Goal: Transaction & Acquisition: Purchase product/service

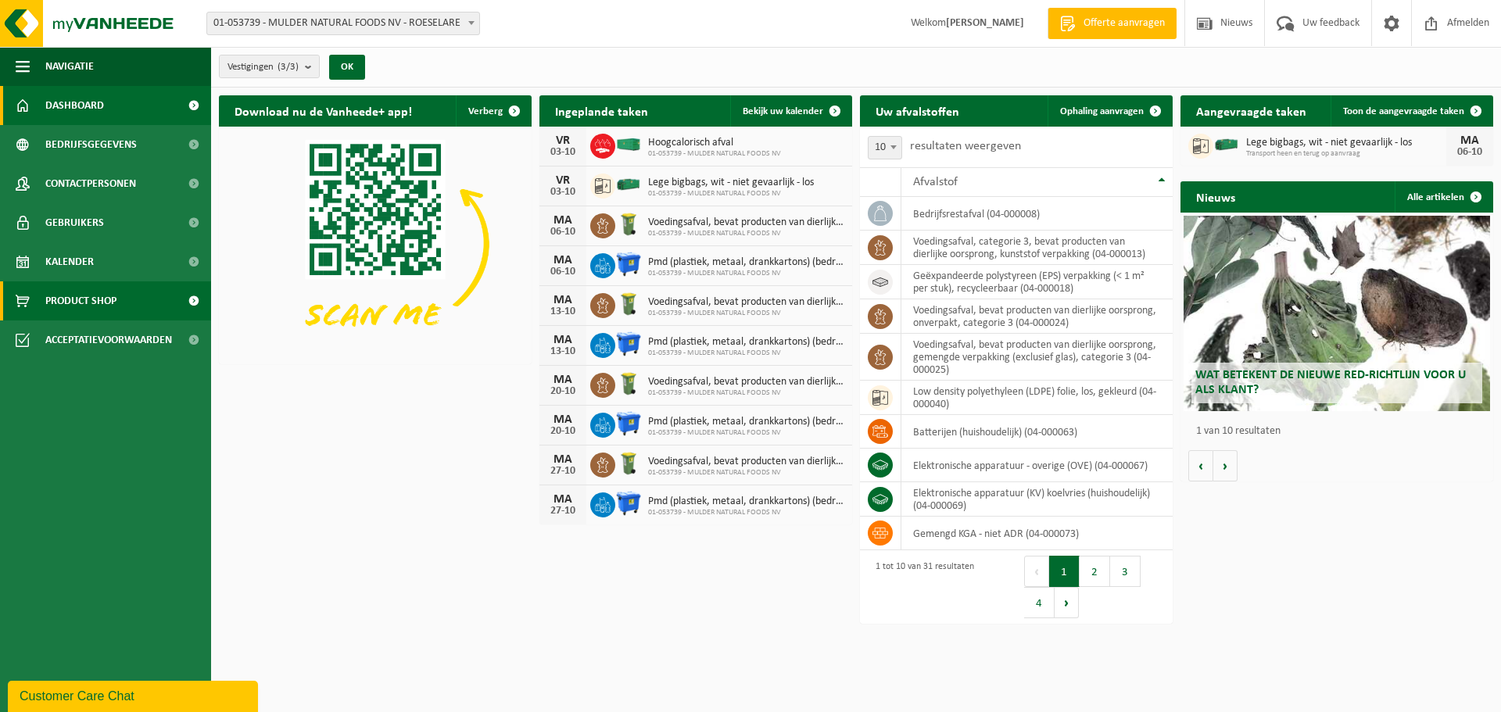
click at [108, 300] on span "Product Shop" at bounding box center [80, 300] width 71 height 39
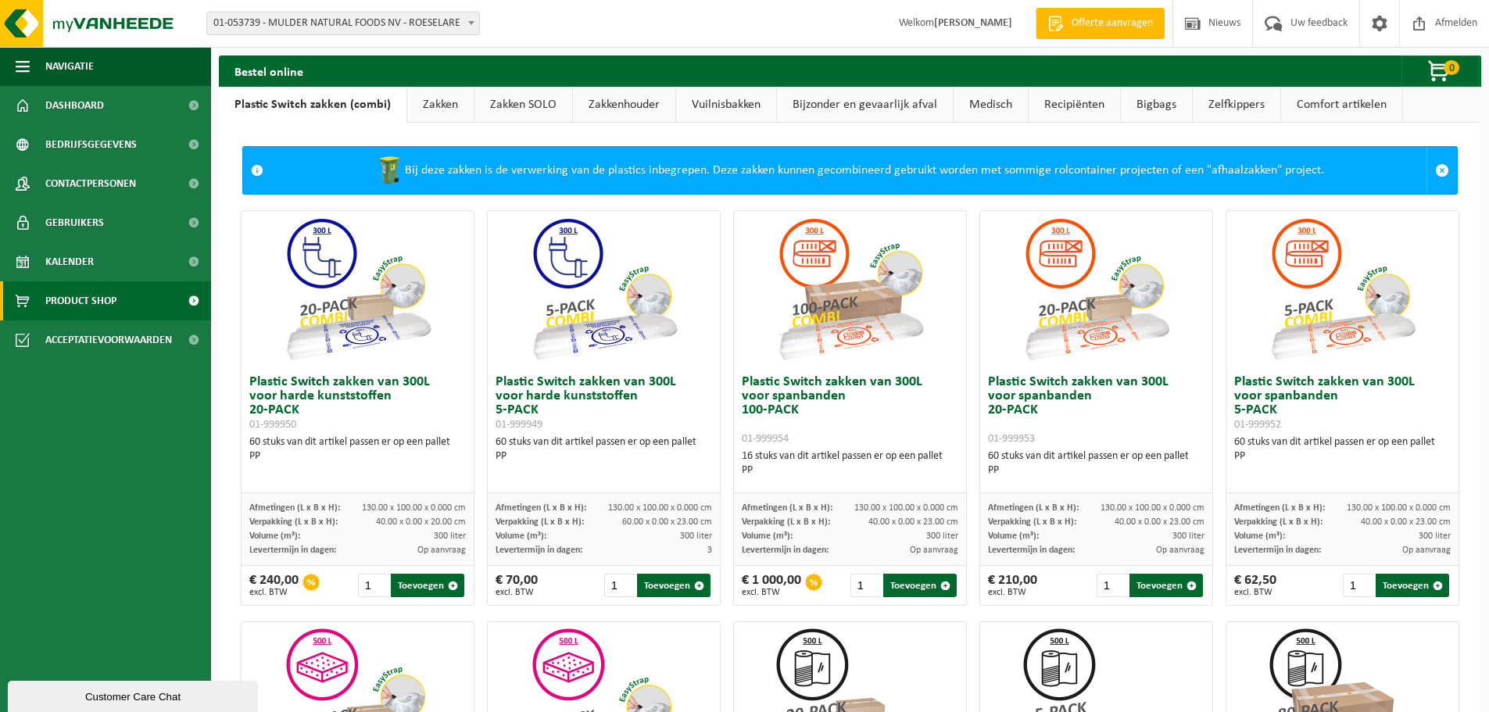
click at [1156, 108] on link "Bigbags" at bounding box center [1156, 105] width 71 height 36
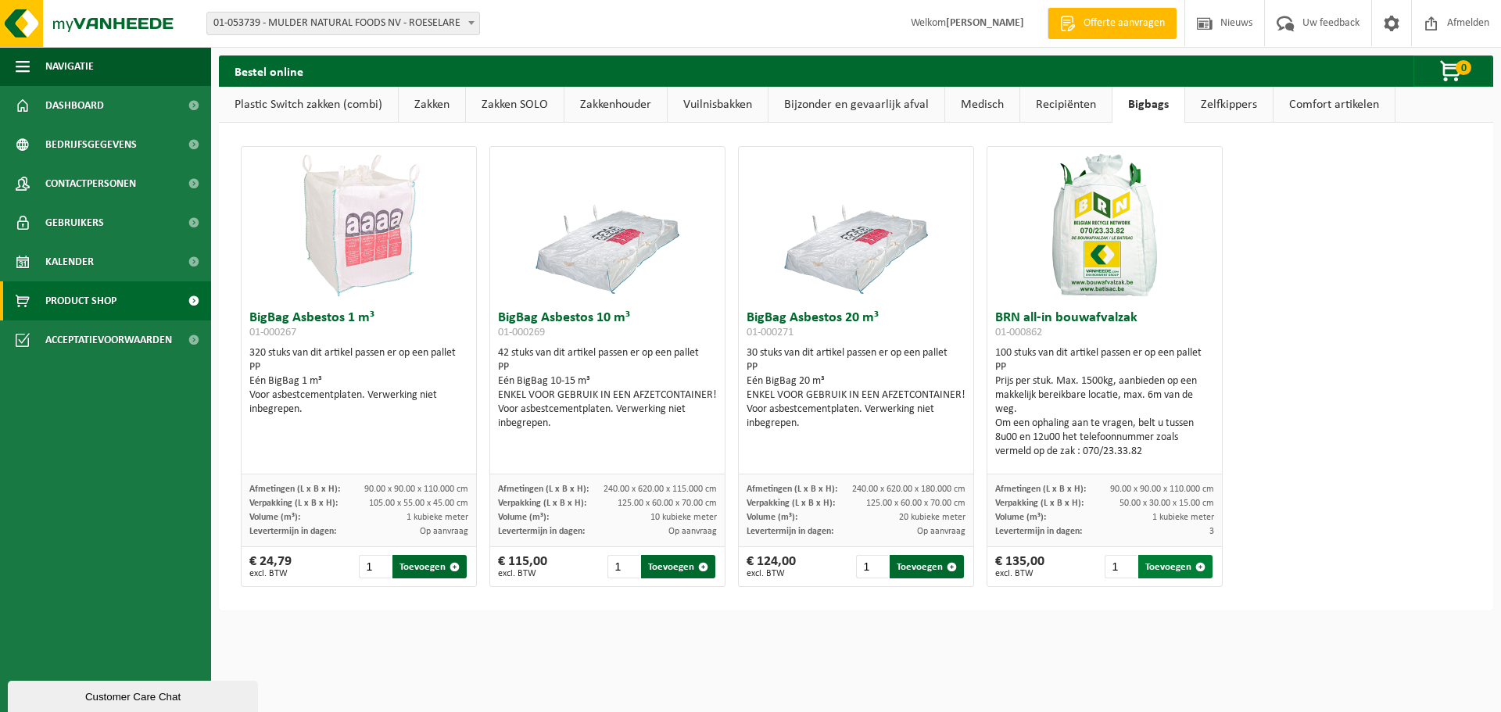
click at [1178, 565] on button "Toevoegen" at bounding box center [1175, 566] width 74 height 23
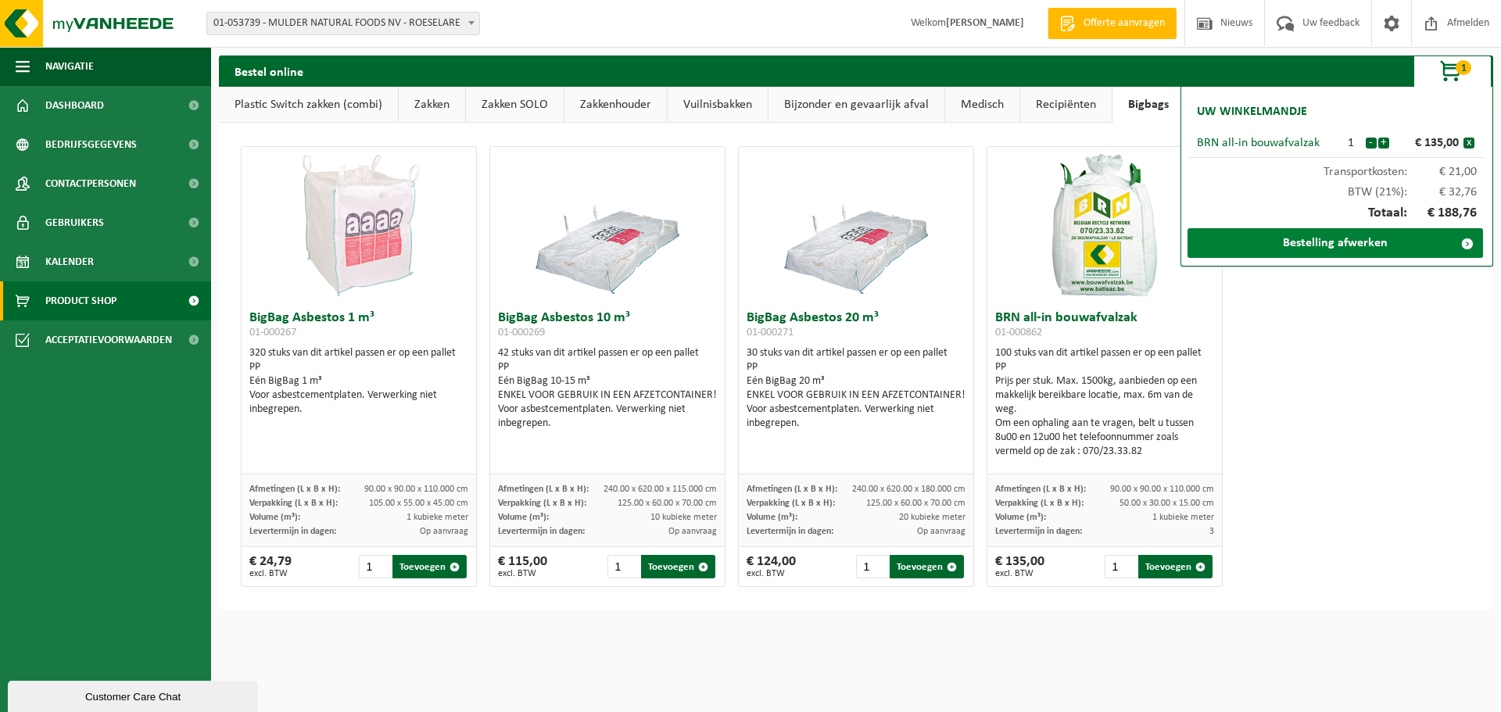
click at [1338, 248] on link "Bestelling afwerken" at bounding box center [1334, 243] width 295 height 30
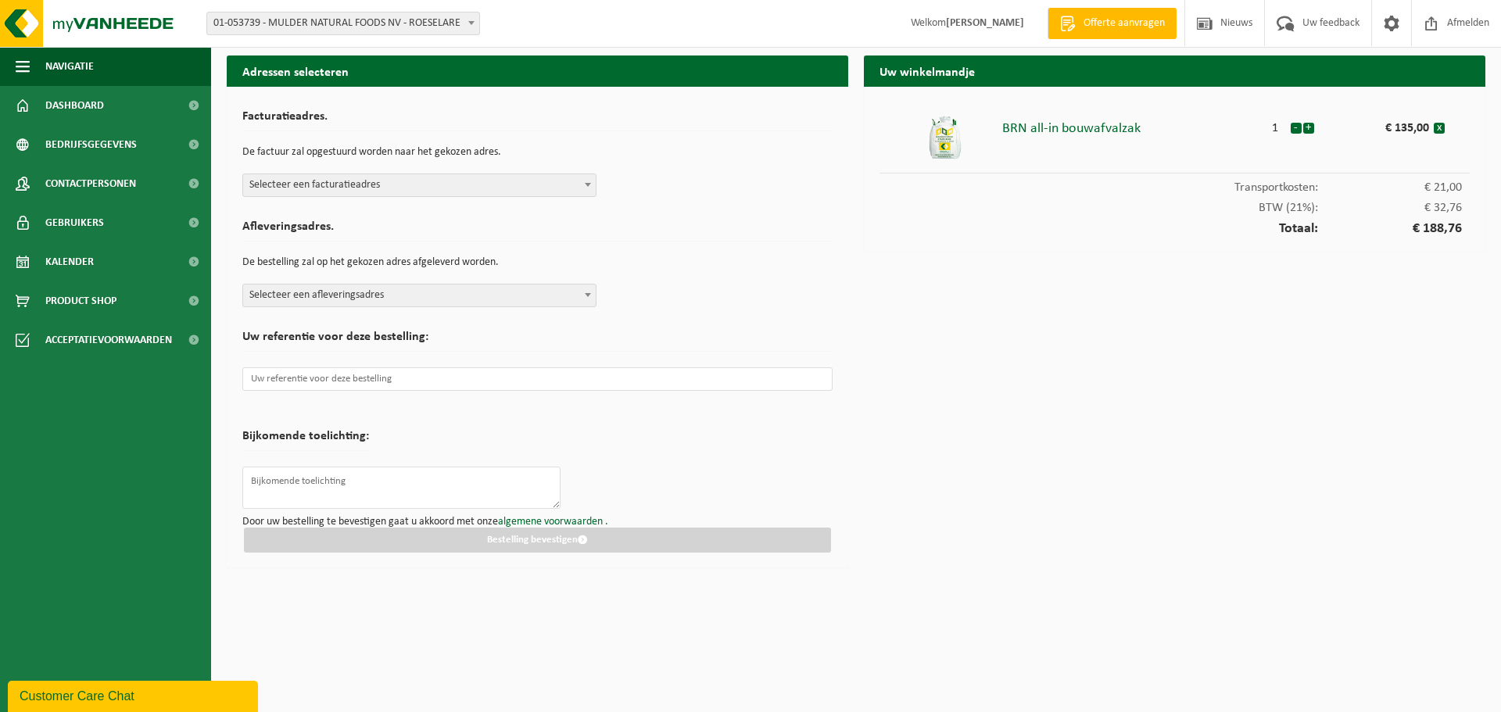
click at [591, 184] on span at bounding box center [588, 184] width 16 height 20
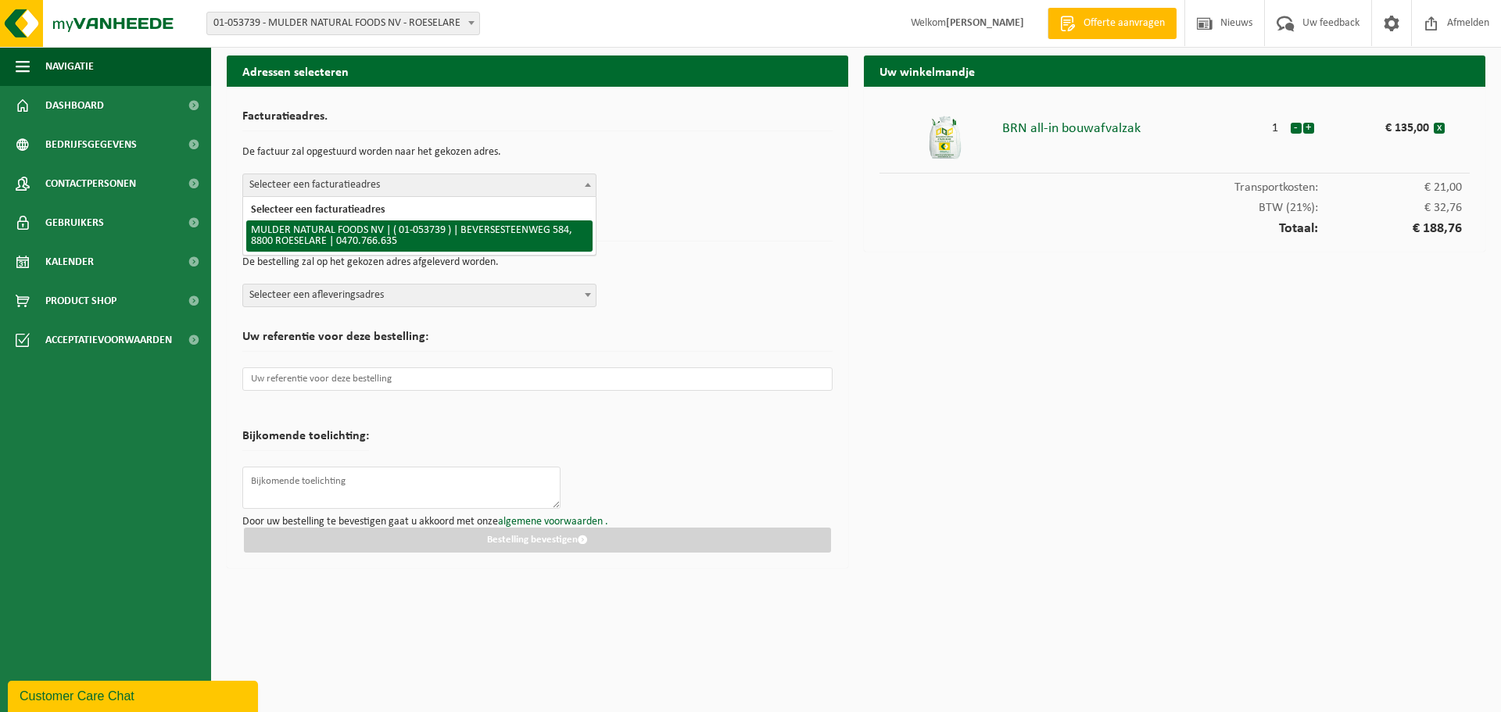
select select "283"
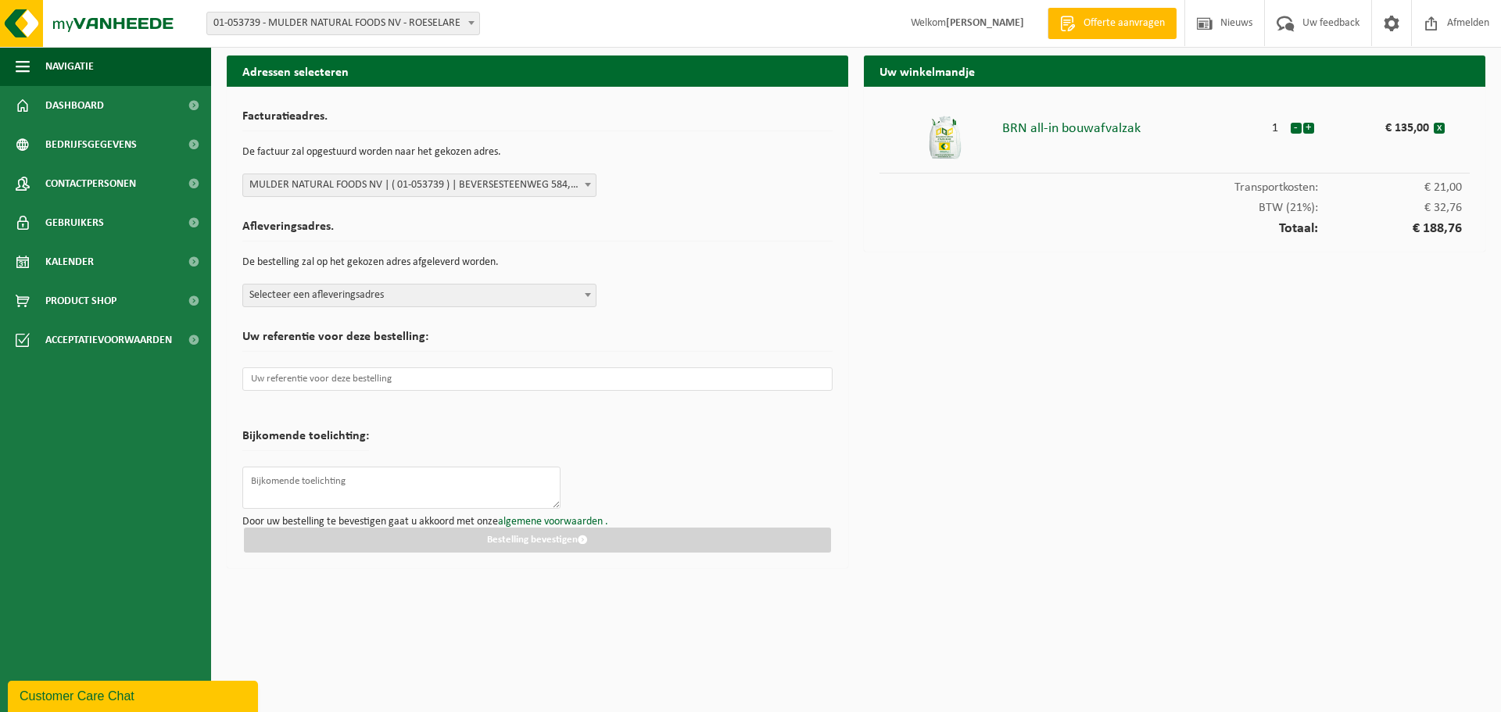
click at [587, 291] on span at bounding box center [588, 295] width 16 height 20
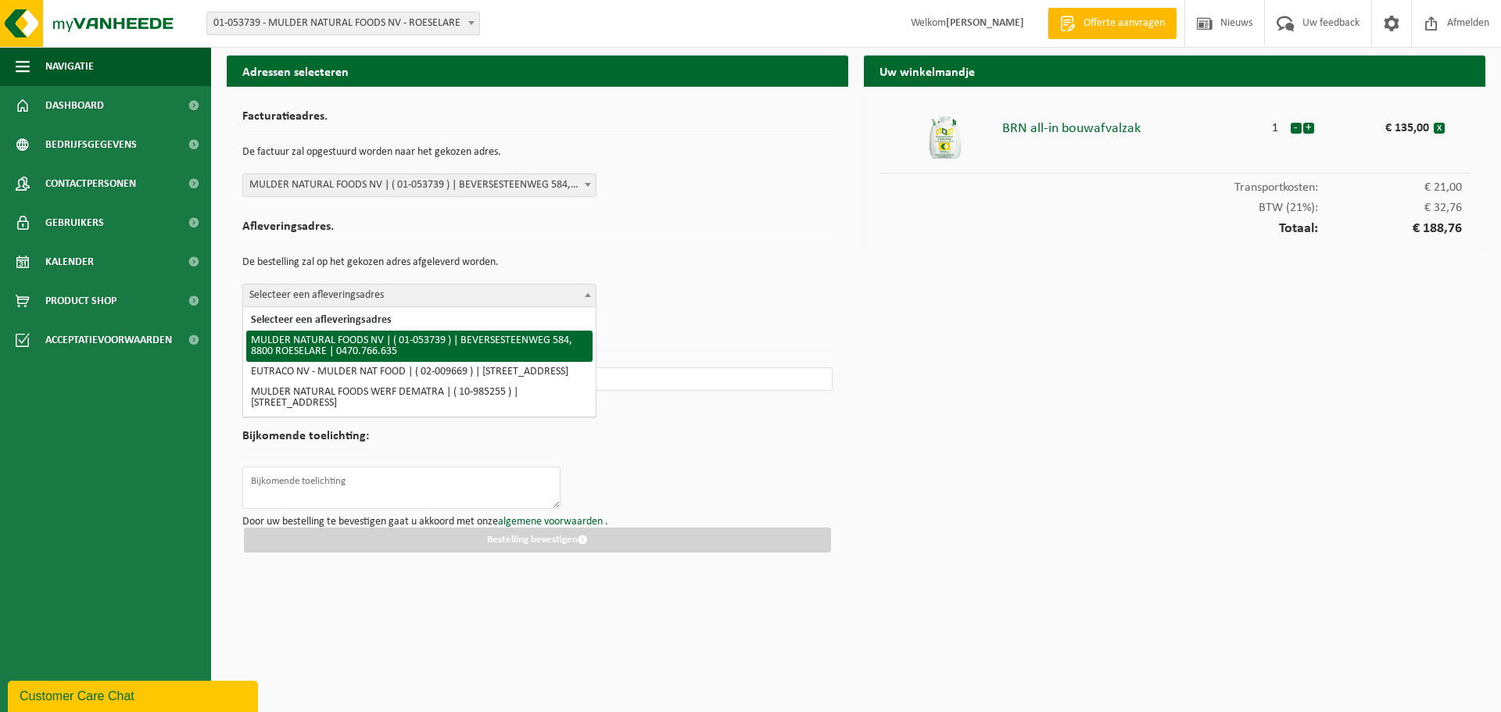
select select "283"
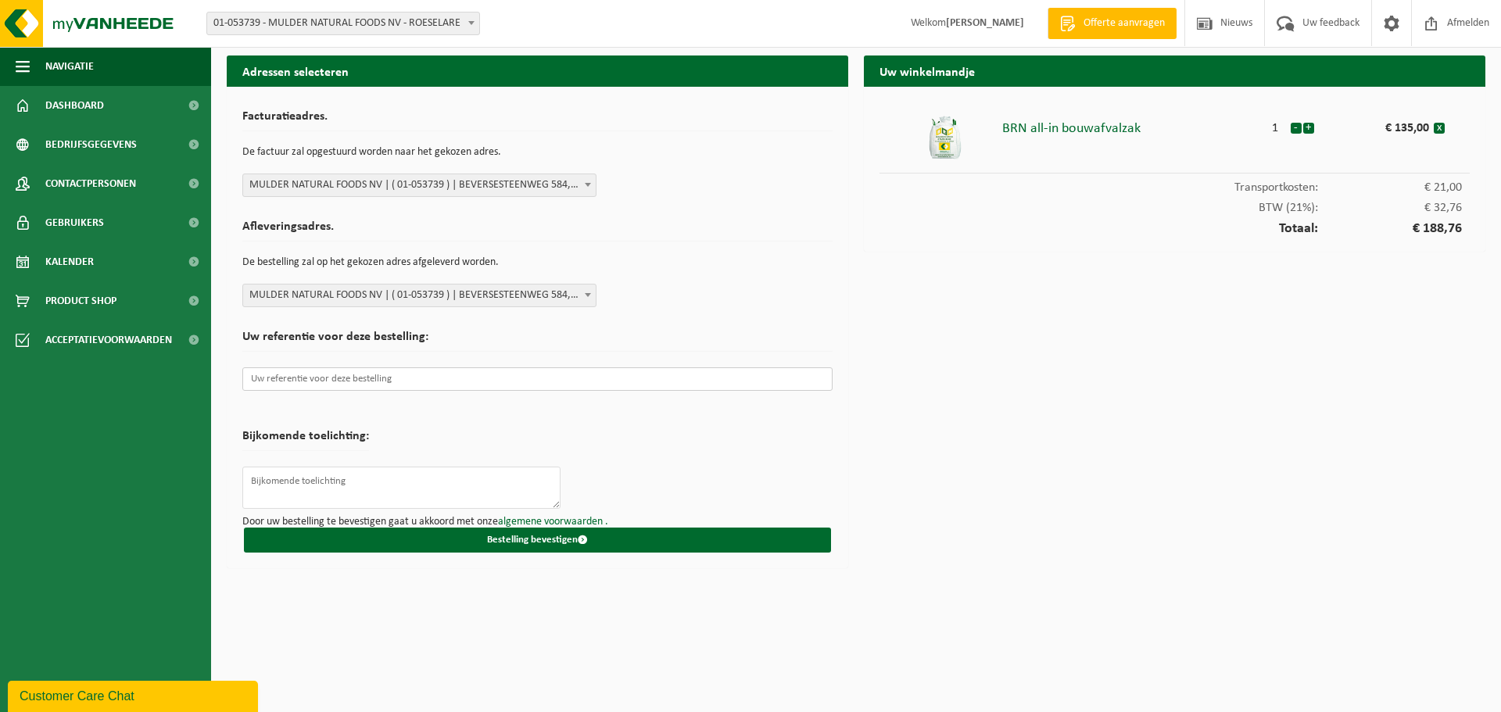
click at [353, 374] on input "text" at bounding box center [537, 378] width 590 height 23
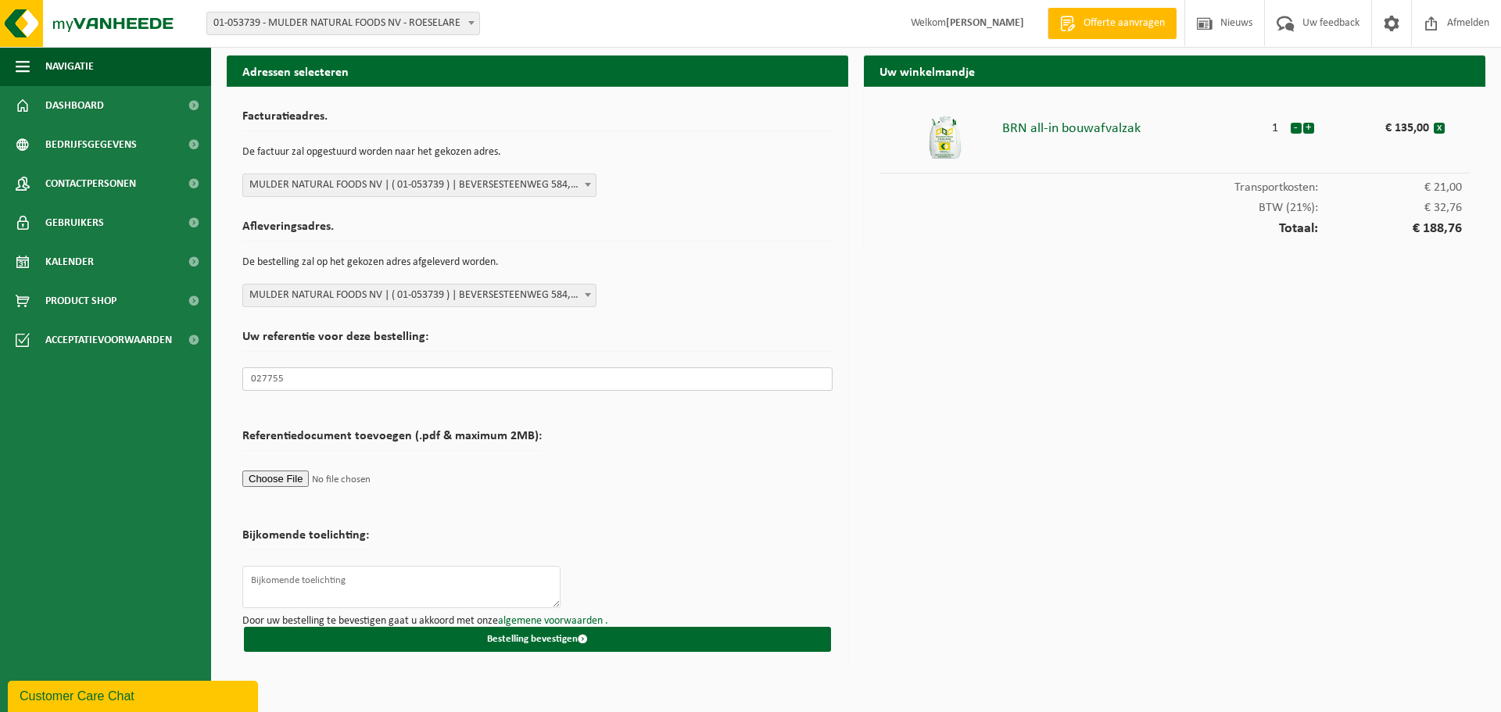
type input "027755"
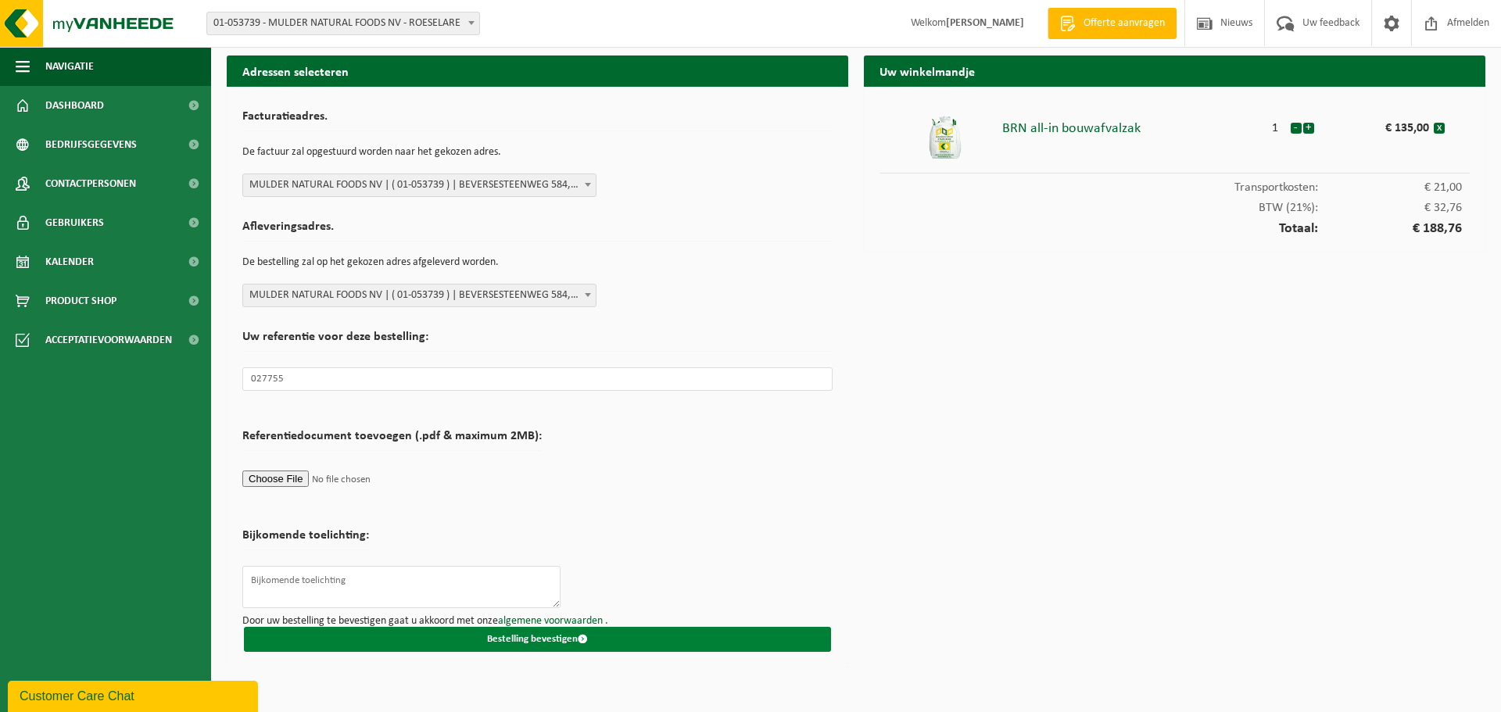
click at [567, 638] on button "Bestelling bevestigen" at bounding box center [537, 639] width 587 height 25
